Goal: Information Seeking & Learning: Find specific fact

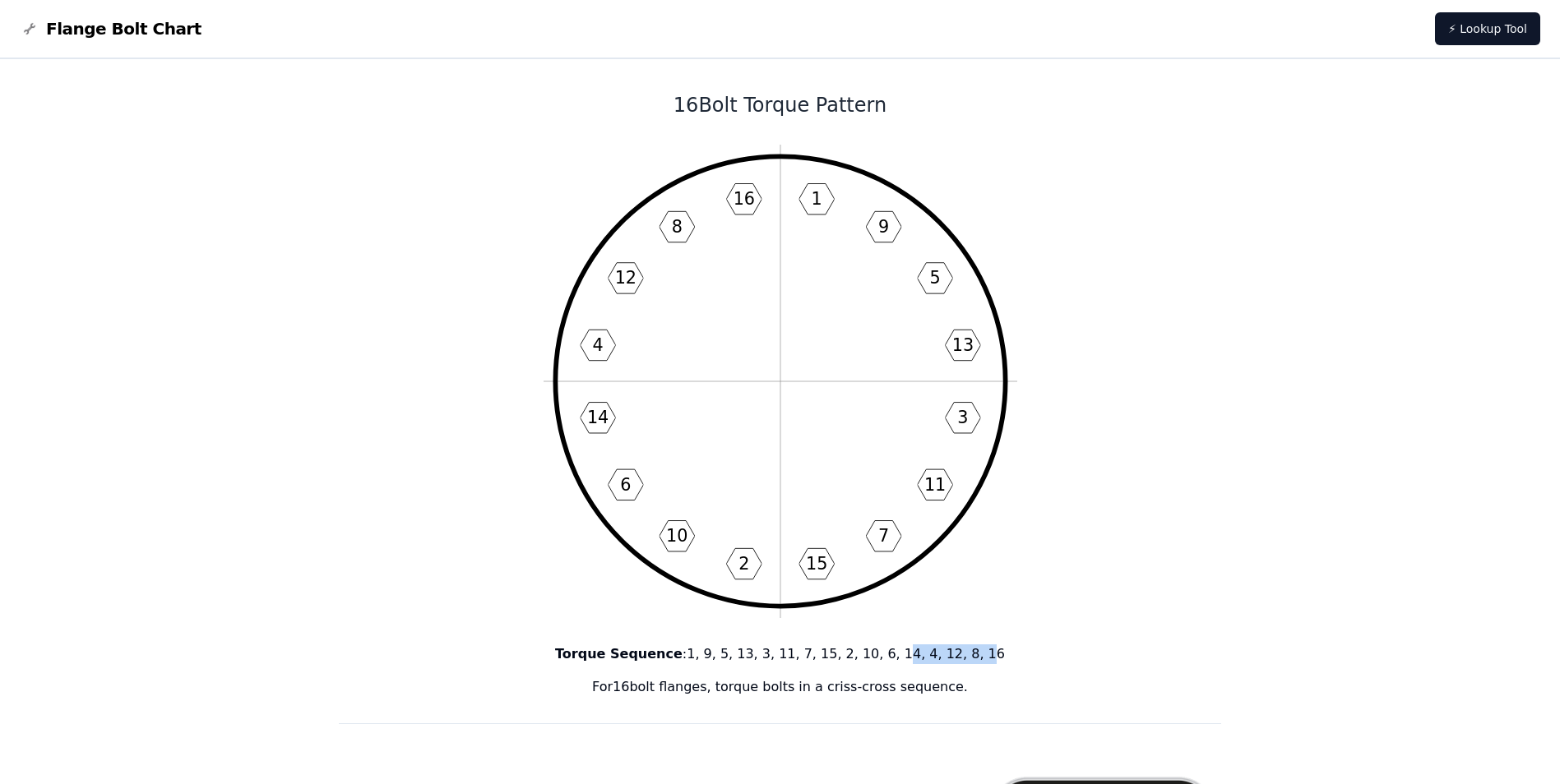
drag, startPoint x: 962, startPoint y: 656, endPoint x: 890, endPoint y: 656, distance: 72.0
click at [890, 656] on p "Torque Sequence : 1, 9, 5, 13, 3, 11, 7, 15, 2, 10, 6, 14, 4, 12, 8, 16" at bounding box center [780, 654] width 883 height 20
drag, startPoint x: 708, startPoint y: 656, endPoint x: 963, endPoint y: 652, distance: 255.0
click at [963, 652] on p "Torque Sequence : 1, 9, 5, 13, 3, 11, 7, 15, 2, 10, 6, 14, 4, 12, 8, 16" at bounding box center [780, 654] width 883 height 20
drag, startPoint x: 963, startPoint y: 652, endPoint x: 938, endPoint y: 654, distance: 25.1
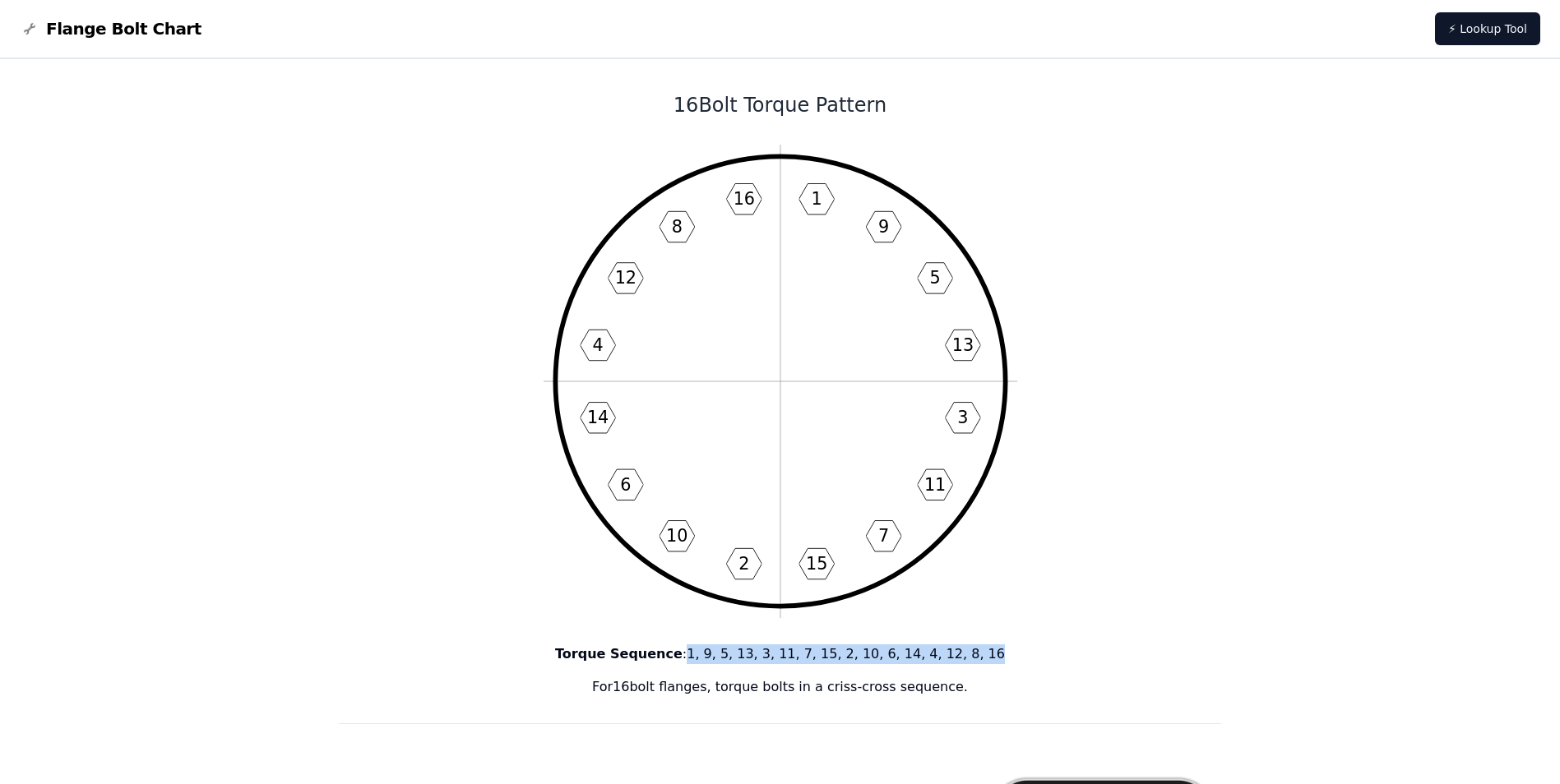
copy p "1, 9, 5, 13, 3, 11, 7, 15, 2, 10, 6, 14, 4, 12, 8, 16"
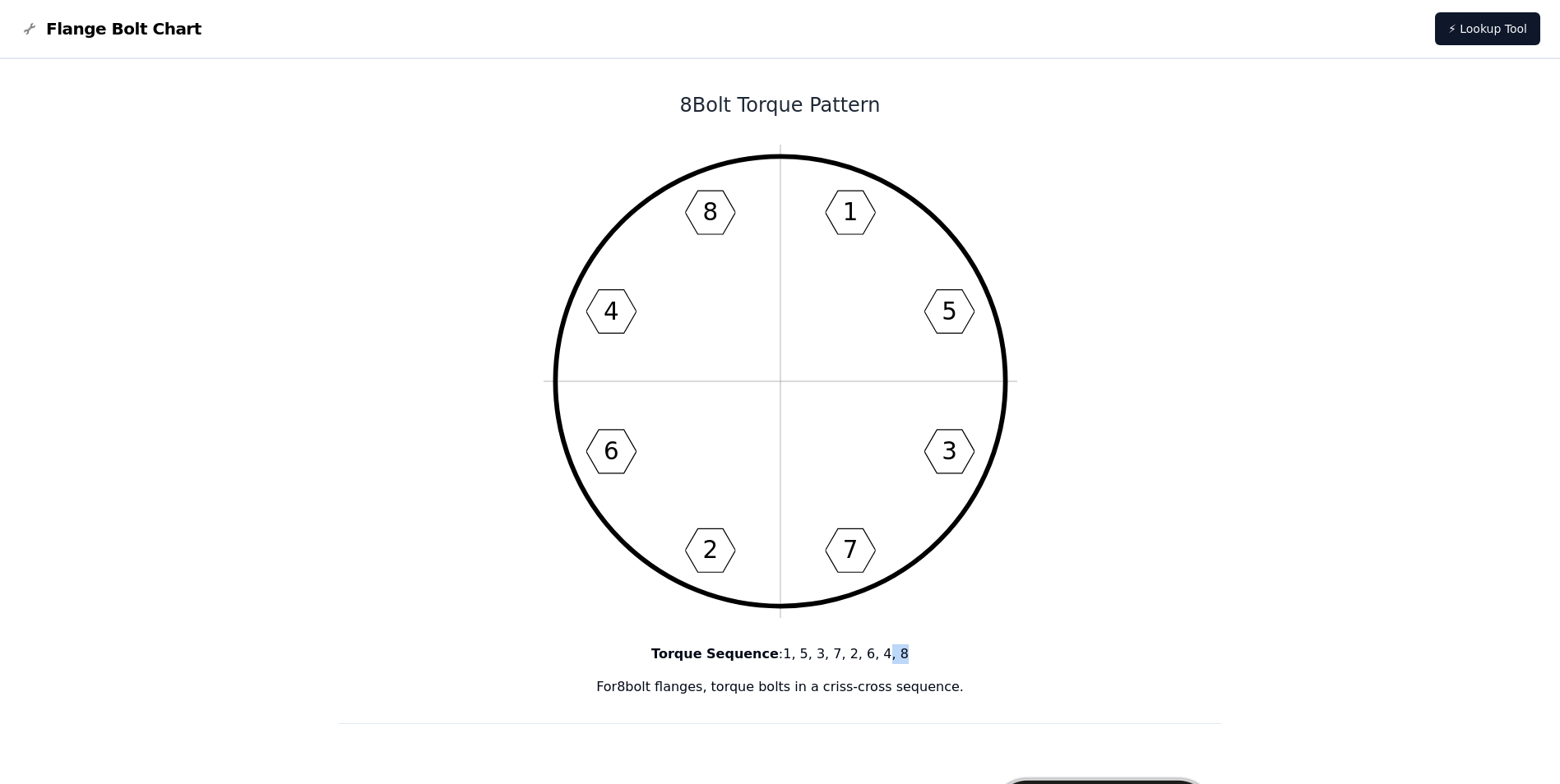
drag, startPoint x: 888, startPoint y: 653, endPoint x: 872, endPoint y: 653, distance: 16.0
click at [872, 653] on p "Torque Sequence : 1, 5, 3, 7, 2, 6, 4, 8" at bounding box center [780, 654] width 883 height 20
click at [935, 664] on div "Torque Sequence : 1, 5, 3, 7, 2, 6, 4, 8 For 8 bolt flanges, torque bolts in a …" at bounding box center [780, 670] width 883 height 53
click at [889, 657] on p "Torque Sequence : 1, 5, 3, 7, 2, 6, 4, 8" at bounding box center [780, 654] width 883 height 20
drag, startPoint x: 884, startPoint y: 652, endPoint x: 784, endPoint y: 656, distance: 100.1
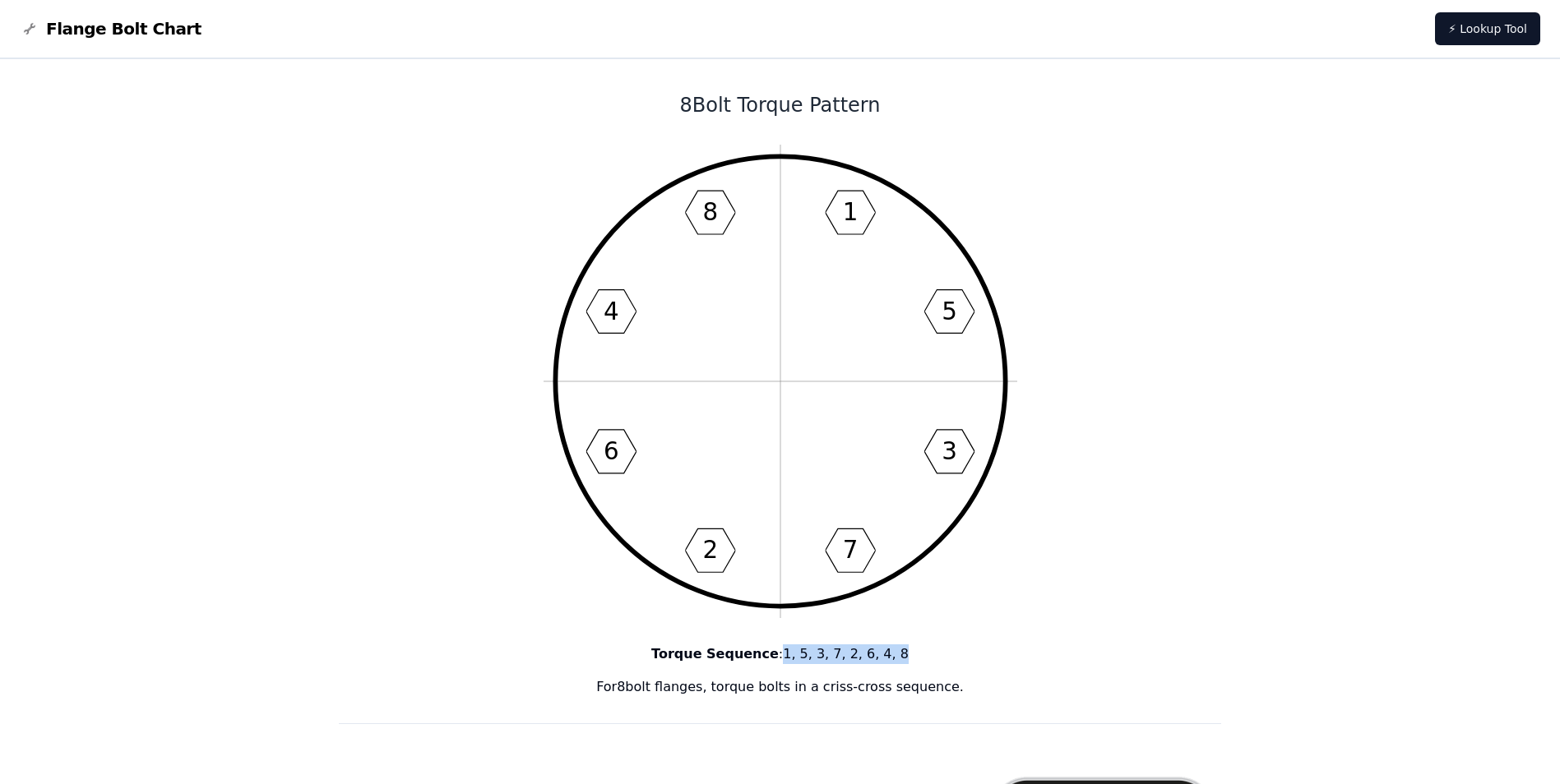
click at [784, 656] on p "Torque Sequence : 1, 5, 3, 7, 2, 6, 4, 8" at bounding box center [780, 654] width 883 height 20
copy p "1, 5, 3, 7, 2, 6, 4, 8"
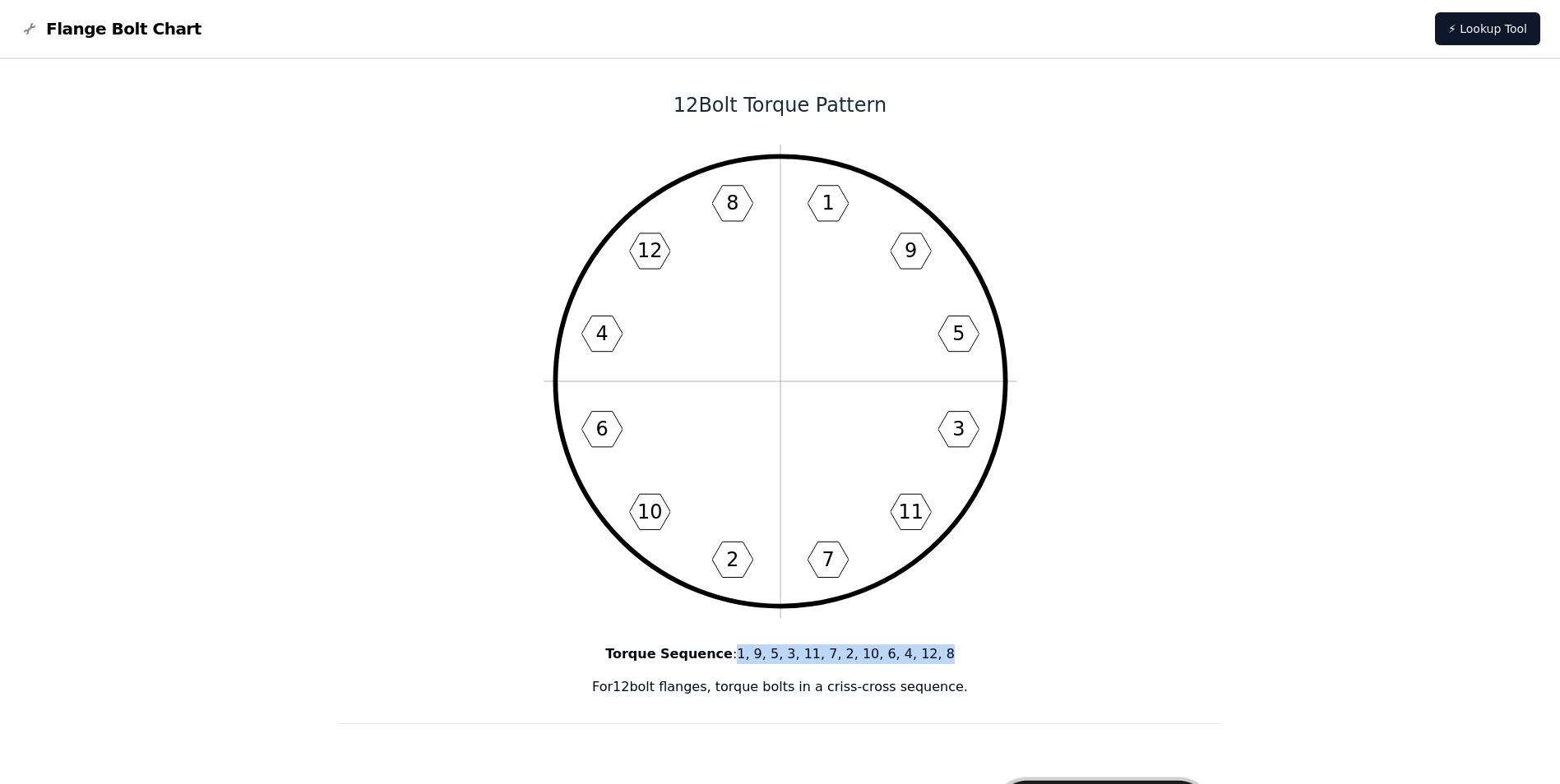
drag, startPoint x: 925, startPoint y: 655, endPoint x: 748, endPoint y: 645, distance: 177.3
click at [748, 645] on p "Torque Sequence : 1, 9, 5, 3, 11, 7, 2, 10, 6, 4, 12, 8" at bounding box center [780, 654] width 883 height 20
drag, startPoint x: 748, startPoint y: 645, endPoint x: 785, endPoint y: 653, distance: 37.9
copy p "1, 9, 5, 3, 11, 7, 2, 10, 6, 4, 12, 8"
click at [1036, 674] on div "Torque Sequence : 1, 9, 5, 3, 11, 7, 2, 10, 6, 4, 12, 8 For 12 bolt flanges, to…" at bounding box center [780, 670] width 883 height 53
